Goal: Navigation & Orientation: Find specific page/section

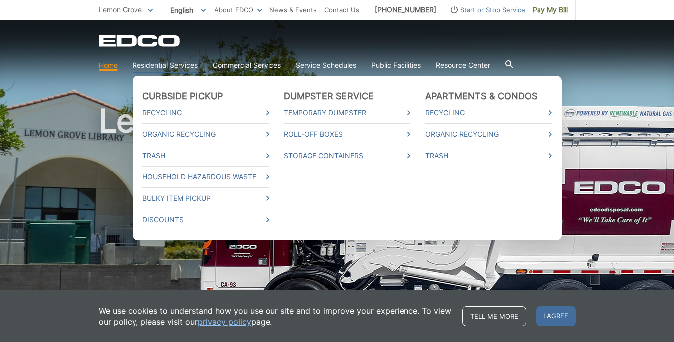
click at [167, 61] on link "Residential Services" at bounding box center [164, 65] width 65 height 11
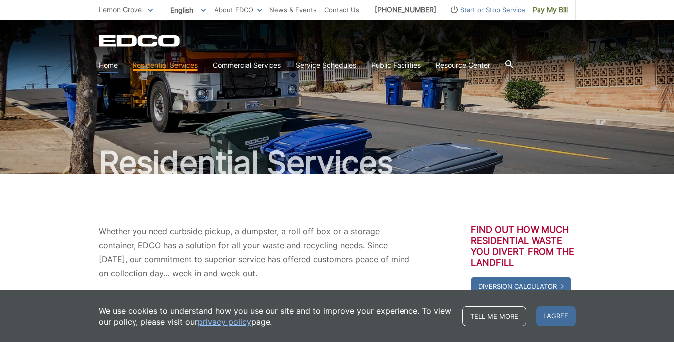
click at [111, 65] on link "Home" at bounding box center [108, 65] width 19 height 11
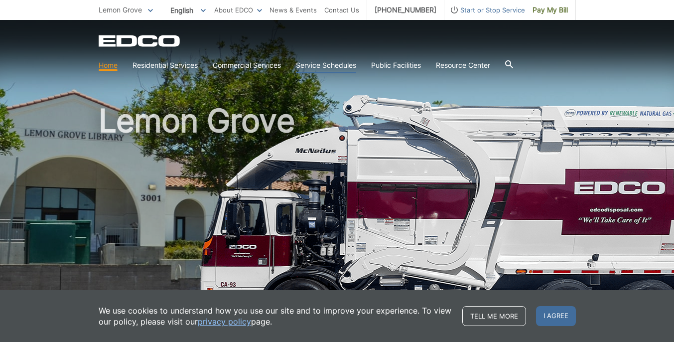
click at [328, 64] on link "Service Schedules" at bounding box center [326, 65] width 60 height 11
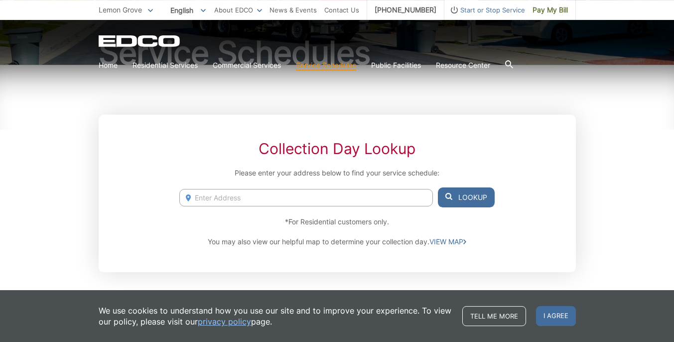
scroll to position [120, 0]
